Goal: Entertainment & Leisure: Browse casually

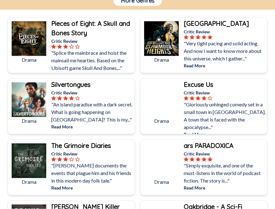
scroll to position [196, 0]
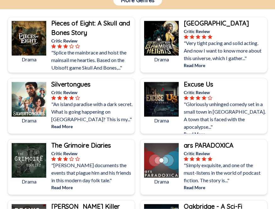
click at [242, 114] on p ""Gloriously unhinged comedy set in a small town in [GEOGRAPHIC_DATA]. A town th…" at bounding box center [225, 116] width 82 height 30
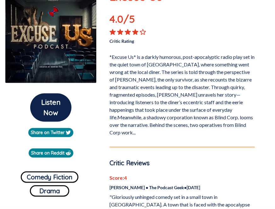
scroll to position [111, 0]
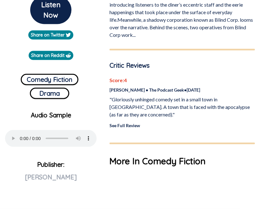
scroll to position [209, 0]
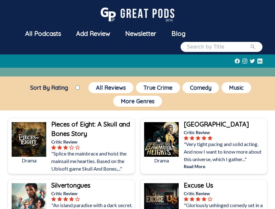
click at [244, 105] on div "Sort By Rating All Reviews True Crime Comedy Music More Genres" at bounding box center [137, 94] width 275 height 27
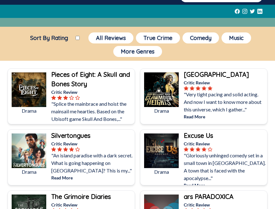
scroll to position [51, 0]
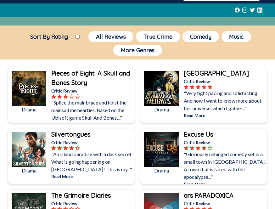
click at [212, 154] on p ""Gloriously unhinged comedy set in a small town in [GEOGRAPHIC_DATA]. A town th…" at bounding box center [225, 166] width 82 height 30
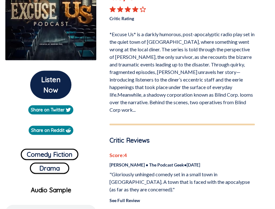
scroll to position [134, 0]
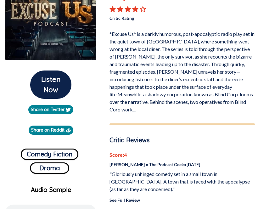
click at [17, 209] on audio "Your browser does not support the audio element" at bounding box center [51, 213] width 92 height 17
click at [26, 209] on audio "Your browser does not support the audio element" at bounding box center [51, 213] width 92 height 17
click at [38, 209] on audio "Your browser does not support the audio element" at bounding box center [51, 213] width 92 height 17
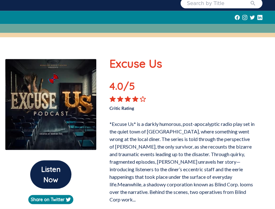
scroll to position [44, 0]
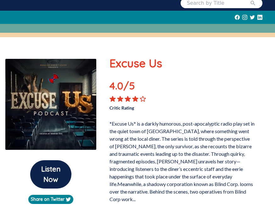
click at [252, 93] on div "4.0 /5 Critic Rating" at bounding box center [183, 94] width 146 height 33
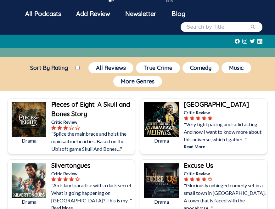
scroll to position [18, 0]
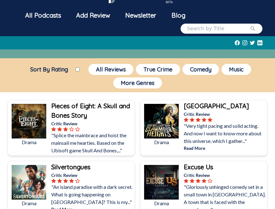
click at [225, 132] on p ""Very tight pacing and solid acting. And now I want to know more about this uni…" at bounding box center [225, 133] width 82 height 23
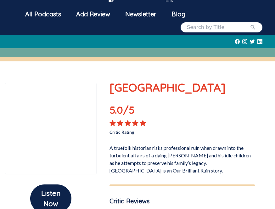
scroll to position [19, 0]
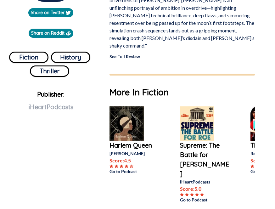
scroll to position [230, 0]
